Goal: Task Accomplishment & Management: Manage account settings

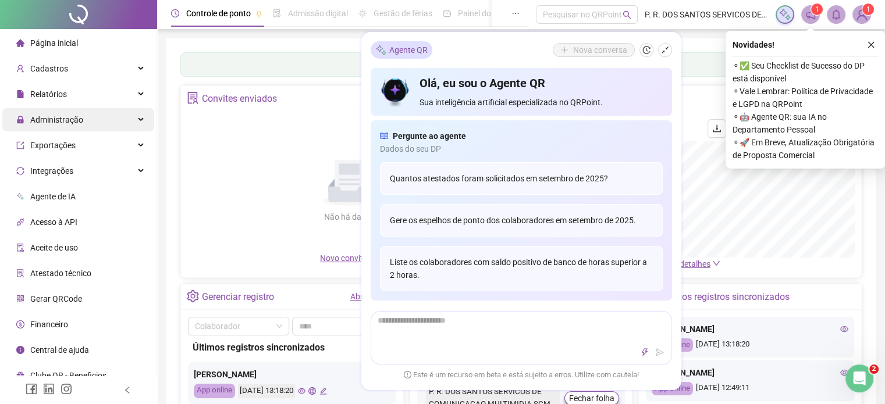
click at [56, 123] on span "Administração" at bounding box center [56, 119] width 53 height 9
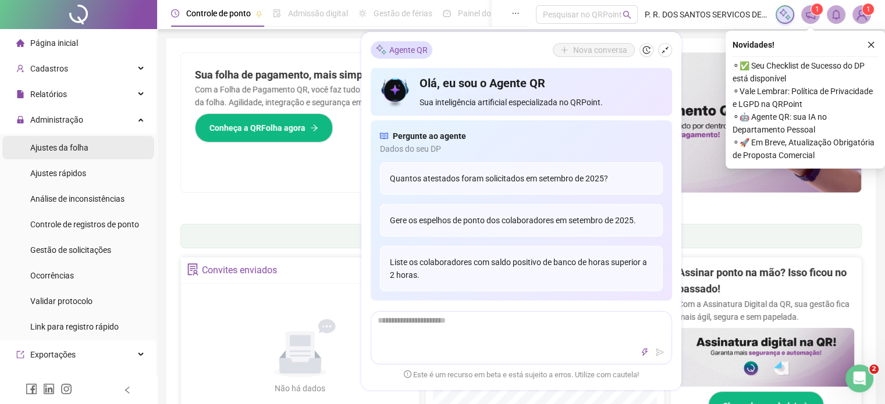
click at [63, 151] on span "Ajustes da folha" at bounding box center [59, 147] width 58 height 9
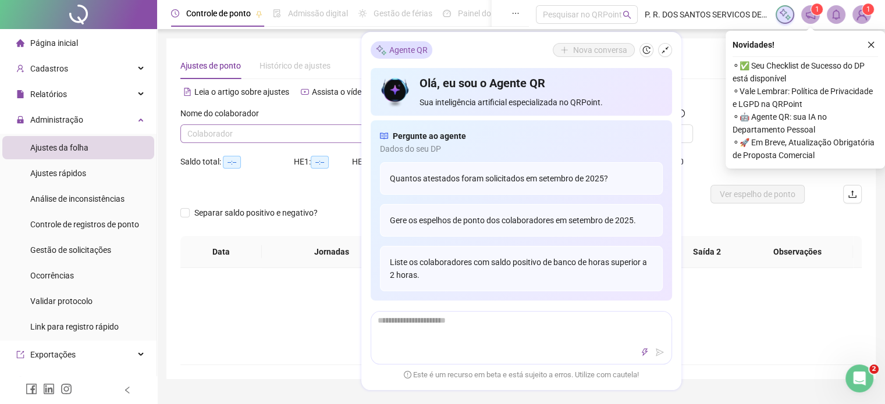
click at [299, 134] on input "search" at bounding box center [285, 133] width 197 height 17
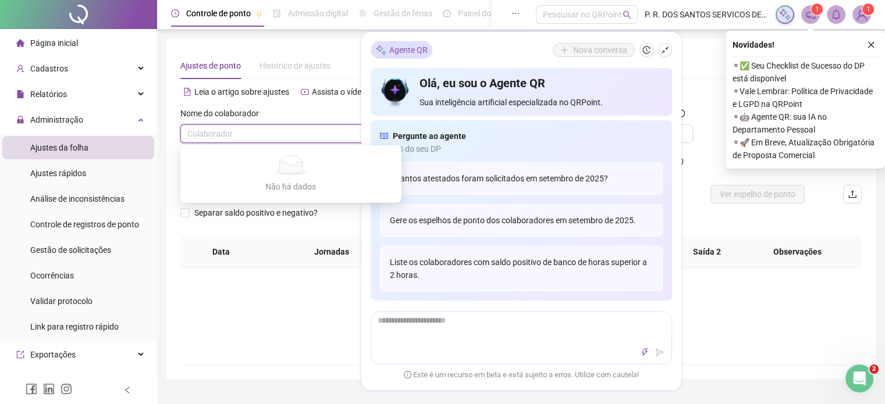
type input "**********"
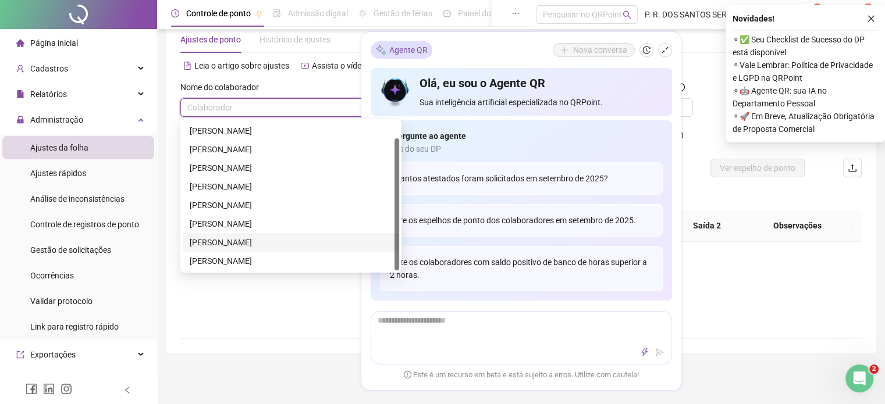
scroll to position [174, 0]
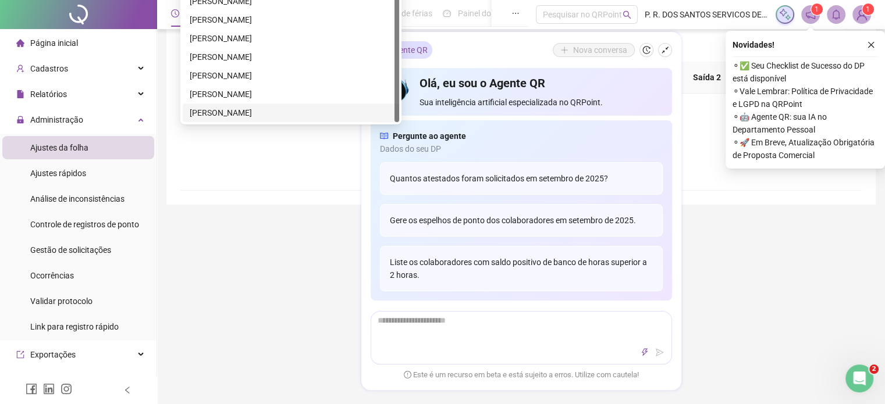
click at [283, 115] on div "[PERSON_NAME]" at bounding box center [291, 112] width 202 height 13
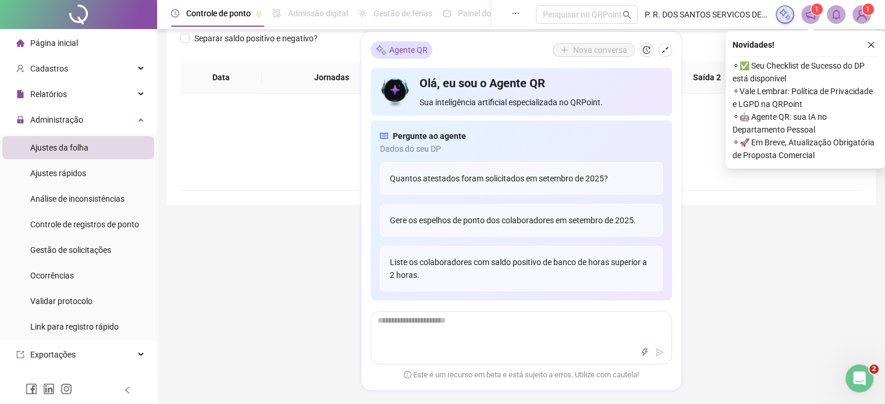
click at [268, 194] on div "**********" at bounding box center [520, 34] width 709 height 341
click at [662, 51] on icon "shrink" at bounding box center [665, 50] width 8 height 8
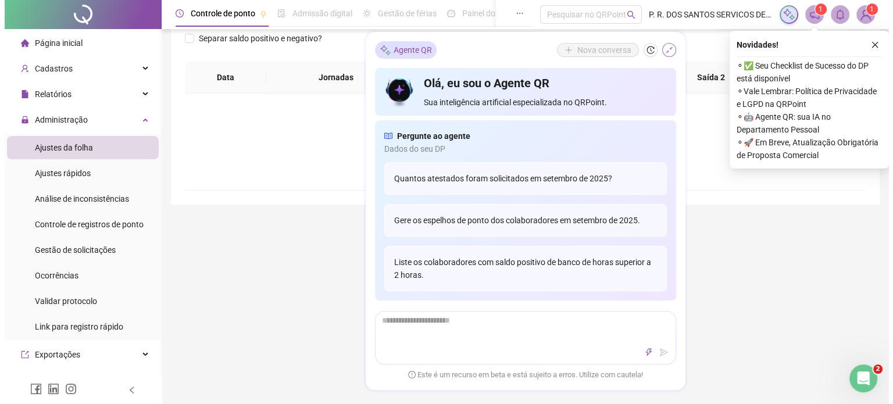
scroll to position [52, 0]
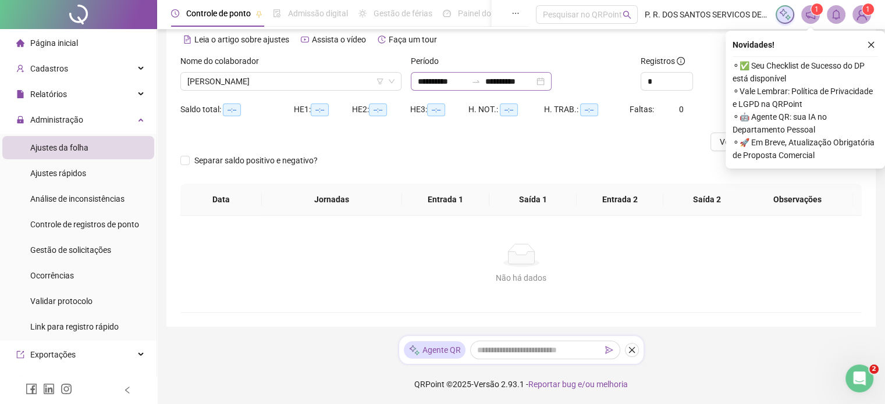
click at [551, 82] on div "**********" at bounding box center [481, 81] width 141 height 19
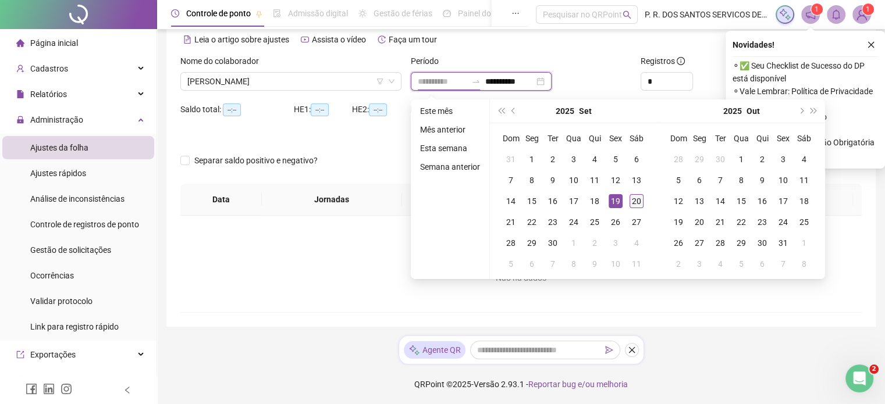
type input "**********"
click at [636, 200] on div "20" at bounding box center [636, 201] width 14 height 14
type input "**********"
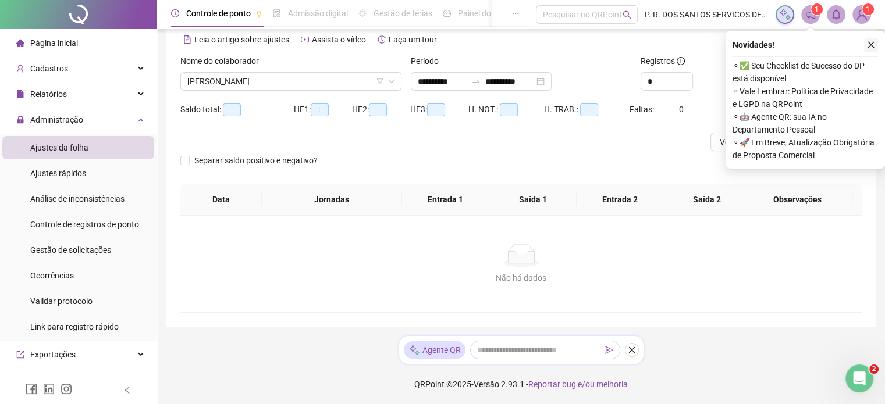
click at [872, 51] on button "button" at bounding box center [871, 45] width 14 height 14
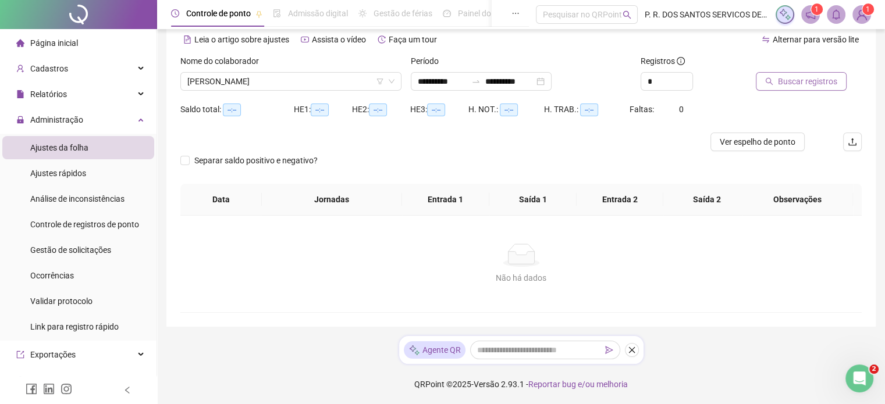
click at [810, 82] on span "Buscar registros" at bounding box center [807, 81] width 59 height 13
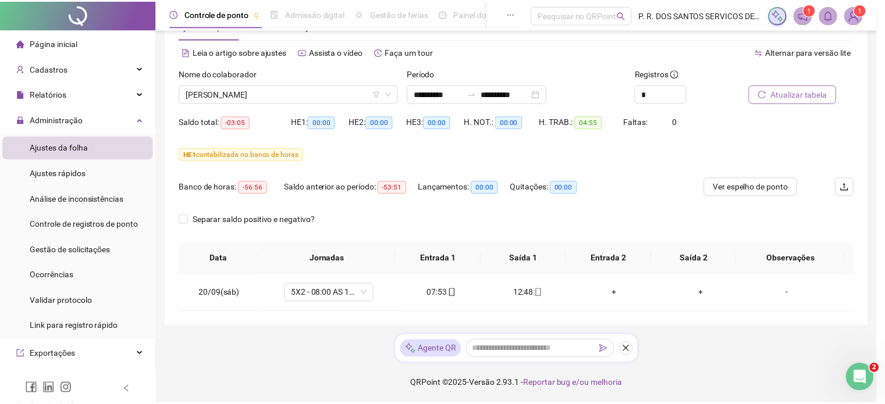
scroll to position [40, 0]
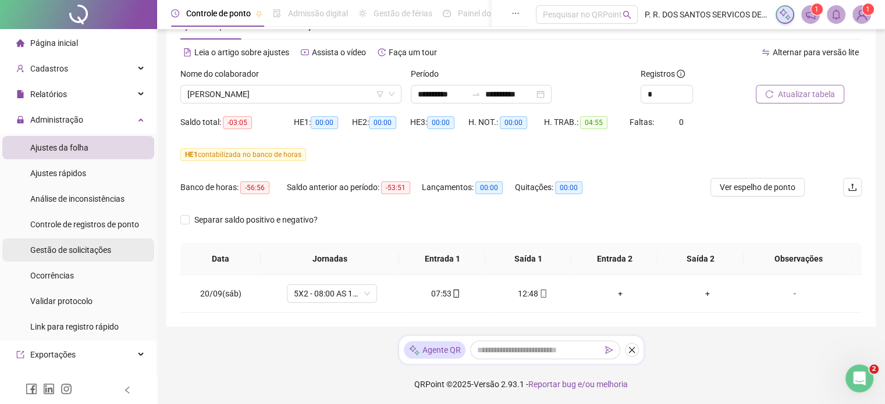
click at [63, 251] on span "Gestão de solicitações" at bounding box center [70, 249] width 81 height 9
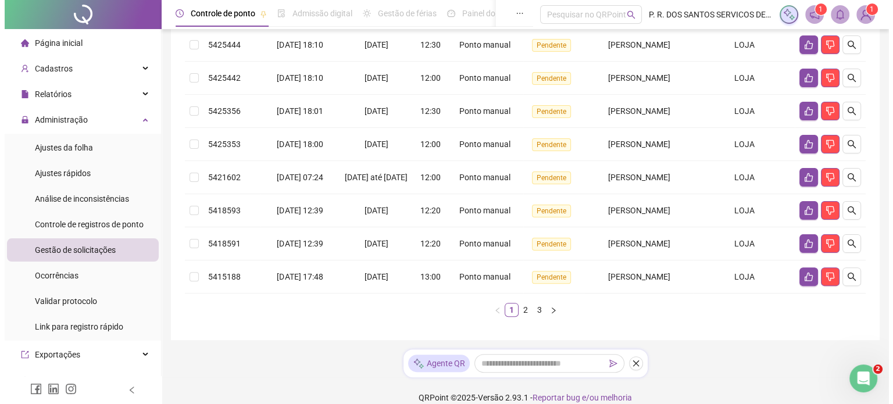
scroll to position [309, 0]
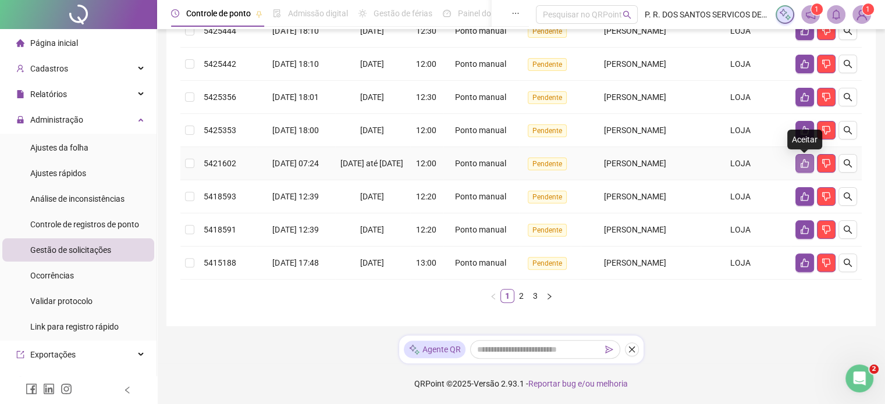
click at [802, 162] on icon "like" at bounding box center [804, 163] width 8 height 9
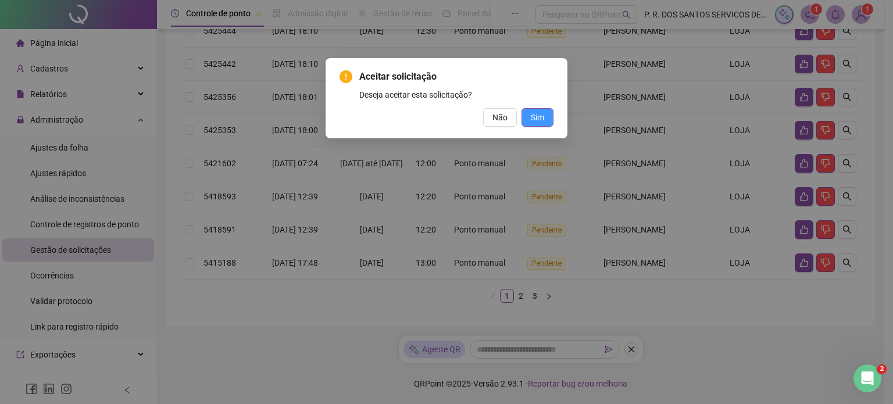
click at [547, 119] on button "Sim" at bounding box center [538, 117] width 32 height 19
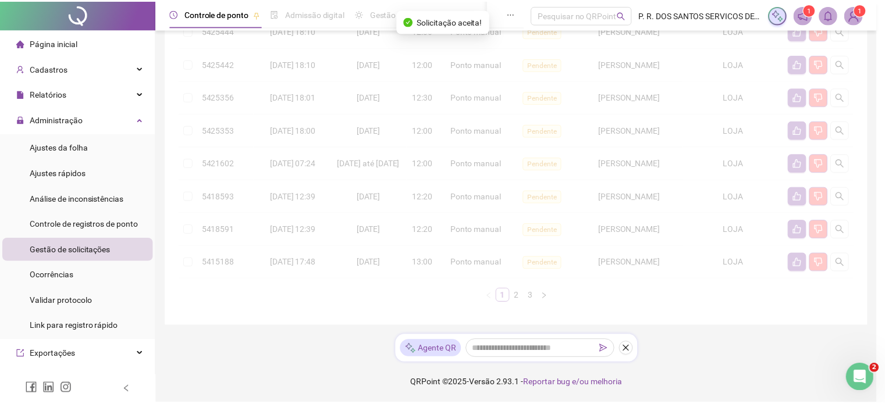
scroll to position [302, 0]
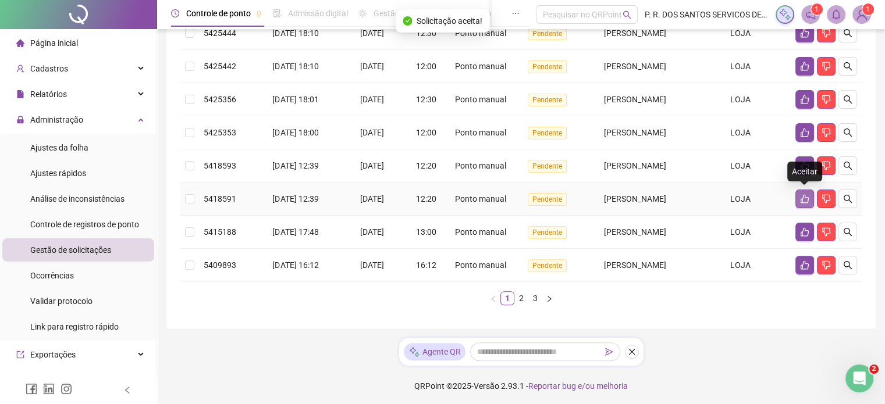
click at [800, 197] on icon "like" at bounding box center [804, 199] width 8 height 9
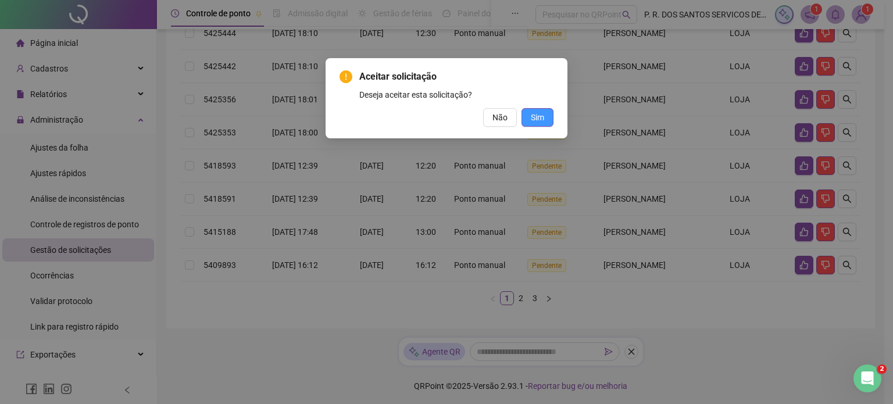
click at [536, 116] on span "Sim" at bounding box center [537, 117] width 13 height 13
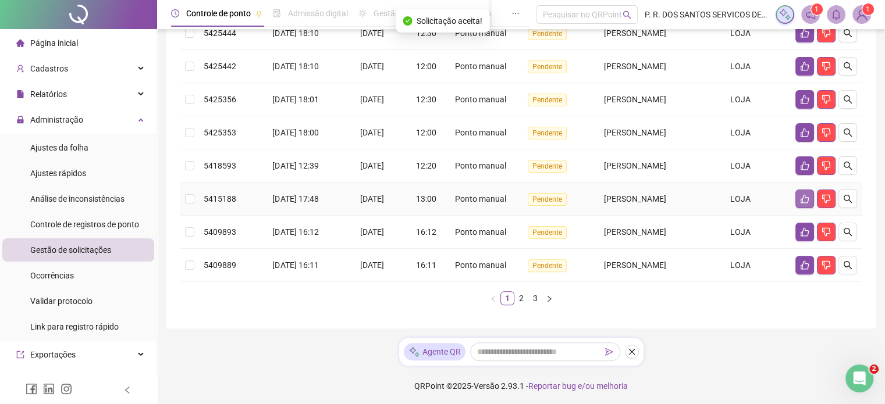
click at [804, 195] on icon "like" at bounding box center [804, 198] width 9 height 9
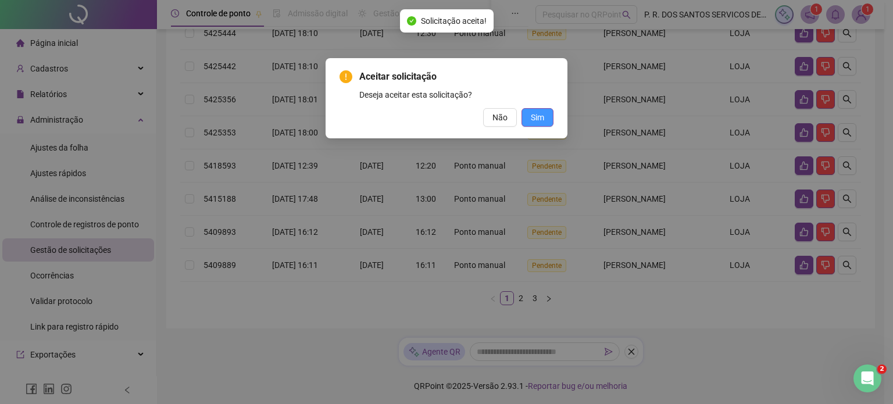
click at [537, 114] on span "Sim" at bounding box center [537, 117] width 13 height 13
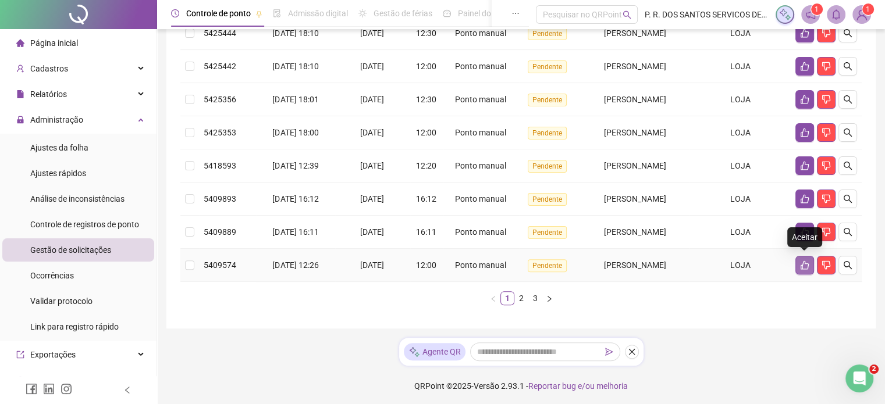
click at [799, 262] on button "button" at bounding box center [804, 265] width 19 height 19
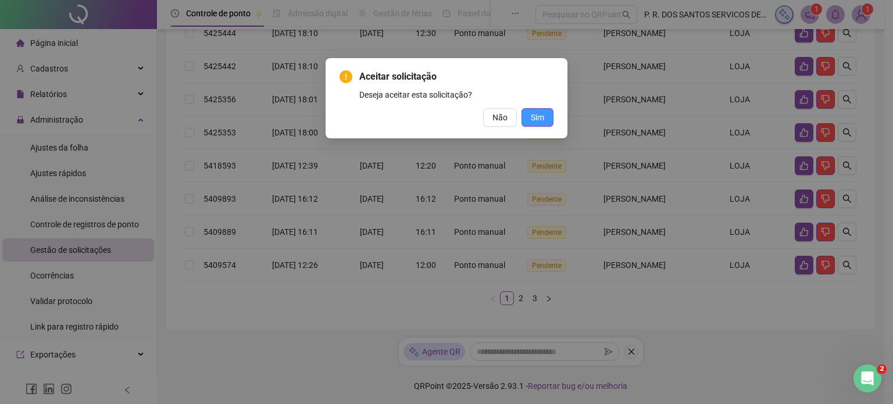
click at [540, 115] on span "Sim" at bounding box center [537, 117] width 13 height 13
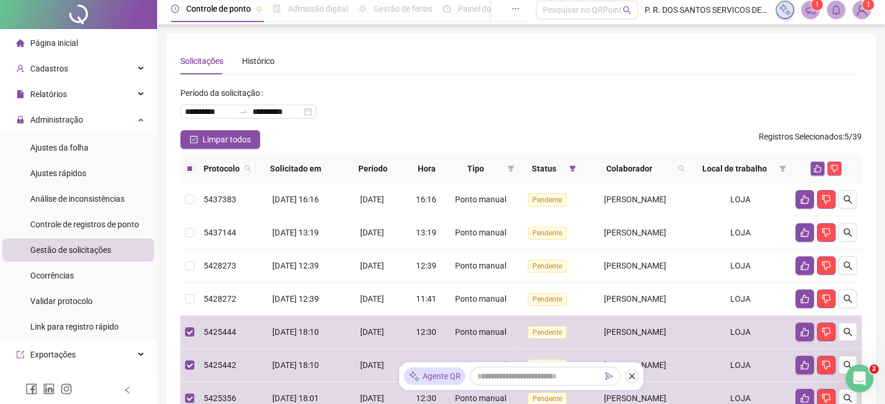
scroll to position [0, 0]
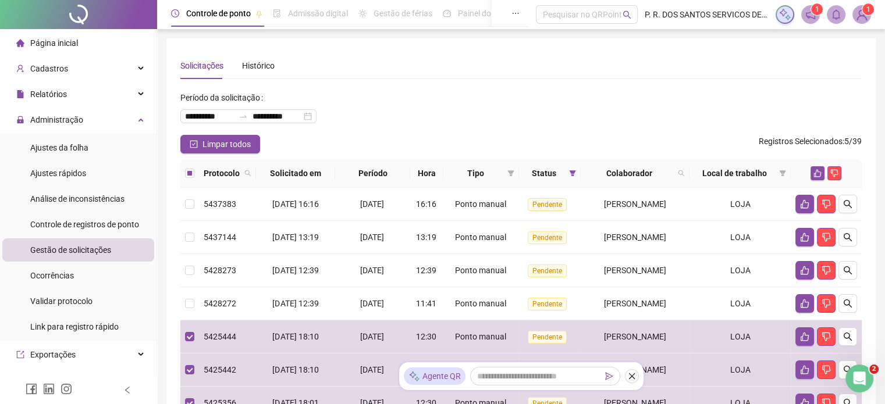
click at [818, 181] on th at bounding box center [825, 173] width 71 height 28
click at [816, 171] on icon "like" at bounding box center [818, 174] width 8 height 8
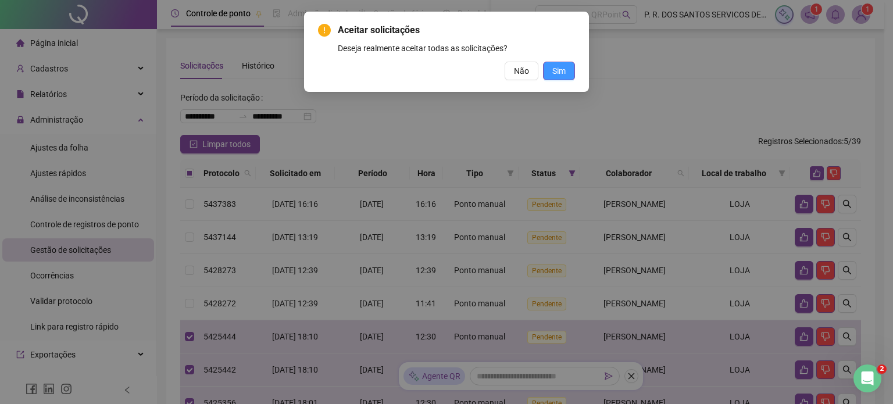
click at [572, 73] on button "Sim" at bounding box center [559, 71] width 32 height 19
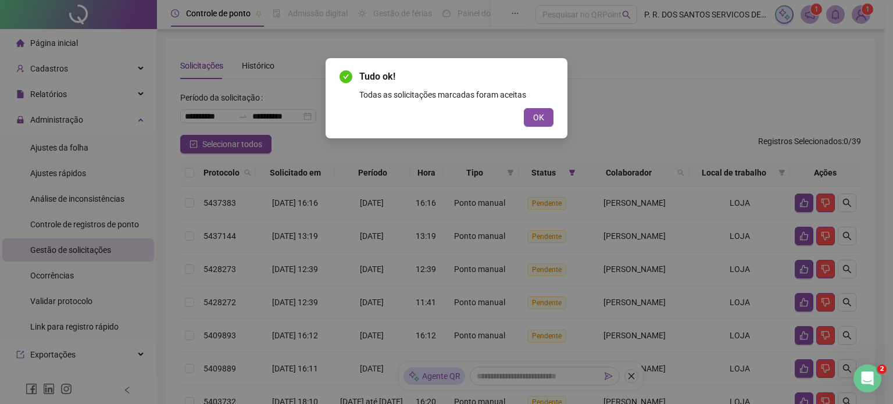
click at [520, 116] on div "OK" at bounding box center [447, 117] width 214 height 19
click at [544, 119] on button "OK" at bounding box center [539, 117] width 30 height 19
